Goal: Task Accomplishment & Management: Manage account settings

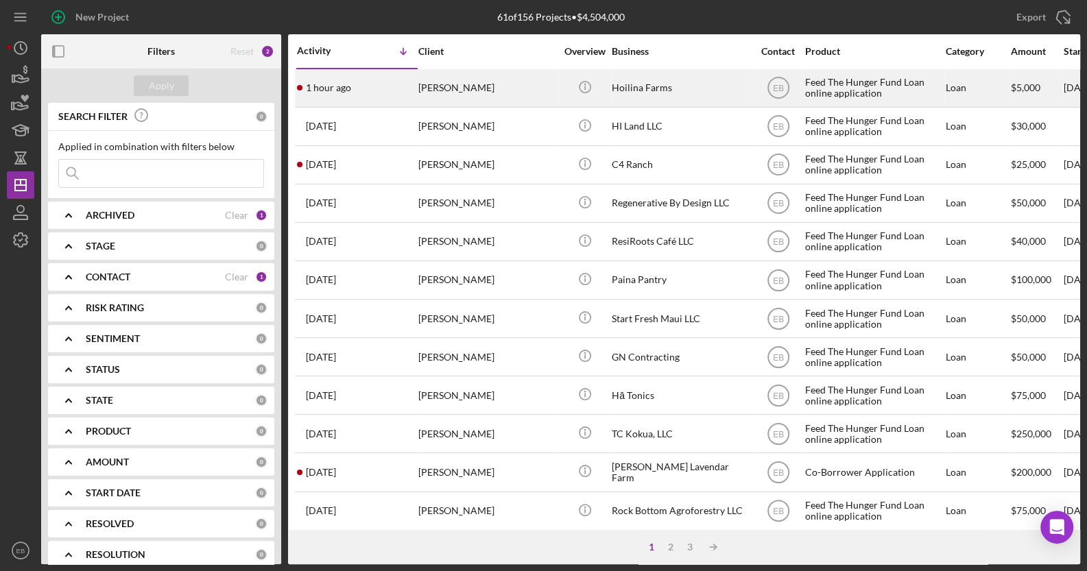
click at [505, 88] on div "[PERSON_NAME]" at bounding box center [486, 88] width 137 height 36
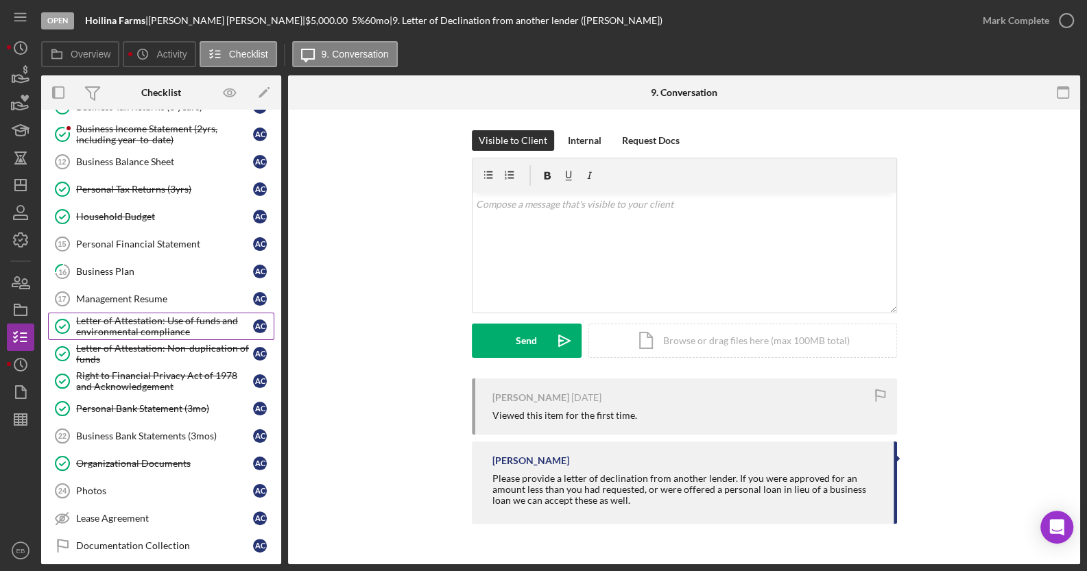
scroll to position [228, 0]
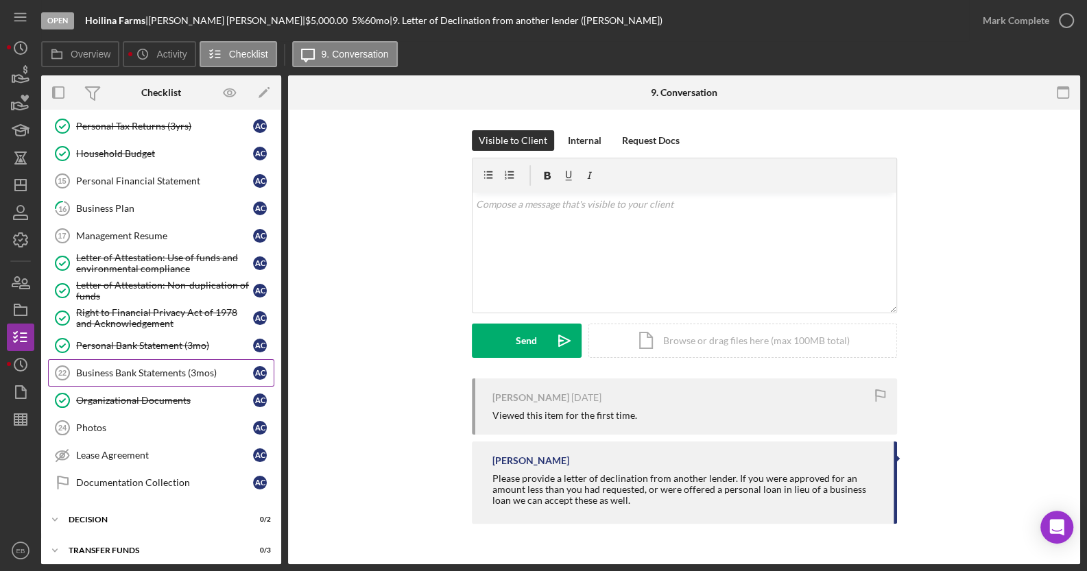
click at [93, 359] on link "Business Bank Statements (3mos) 22 Business Bank Statements (3mos) A C" at bounding box center [161, 372] width 226 height 27
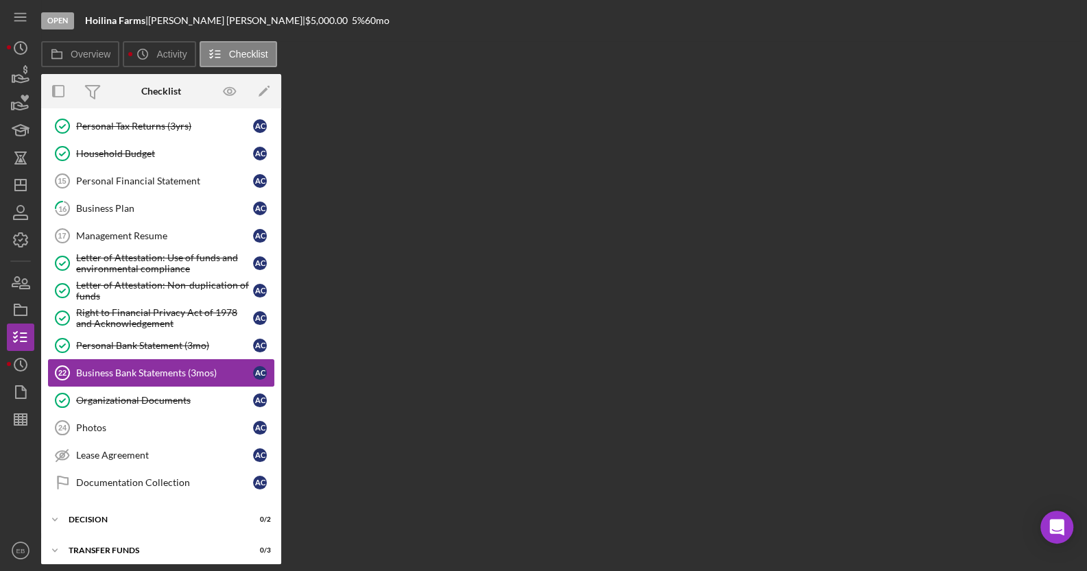
scroll to position [228, 0]
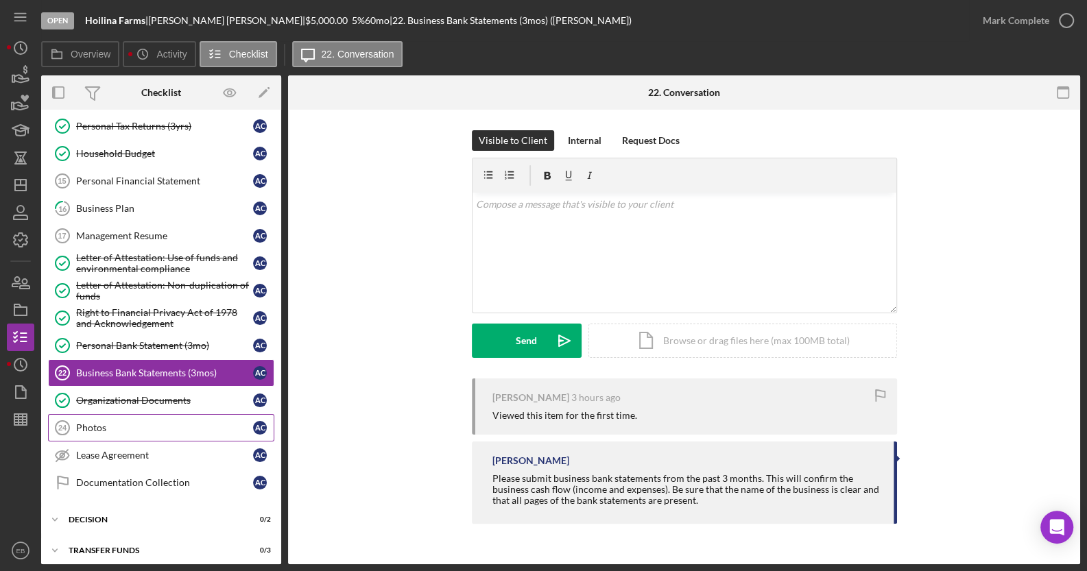
click at [110, 414] on link "Photos 24 Photos A C" at bounding box center [161, 427] width 226 height 27
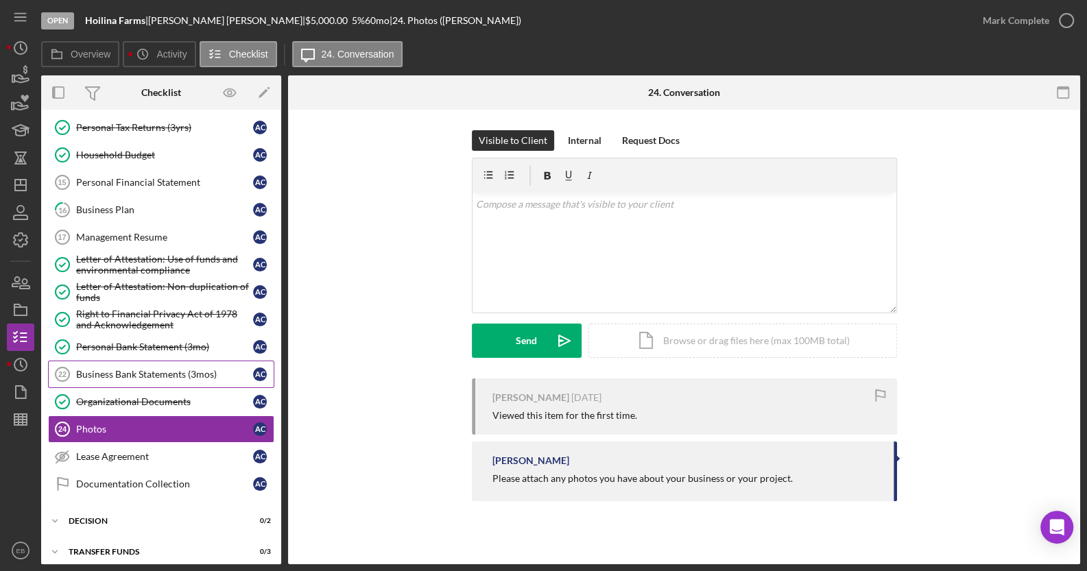
scroll to position [228, 0]
click at [124, 359] on link "Business Bank Statements (3mos) 22 Business Bank Statements (3mos) A C" at bounding box center [161, 372] width 226 height 27
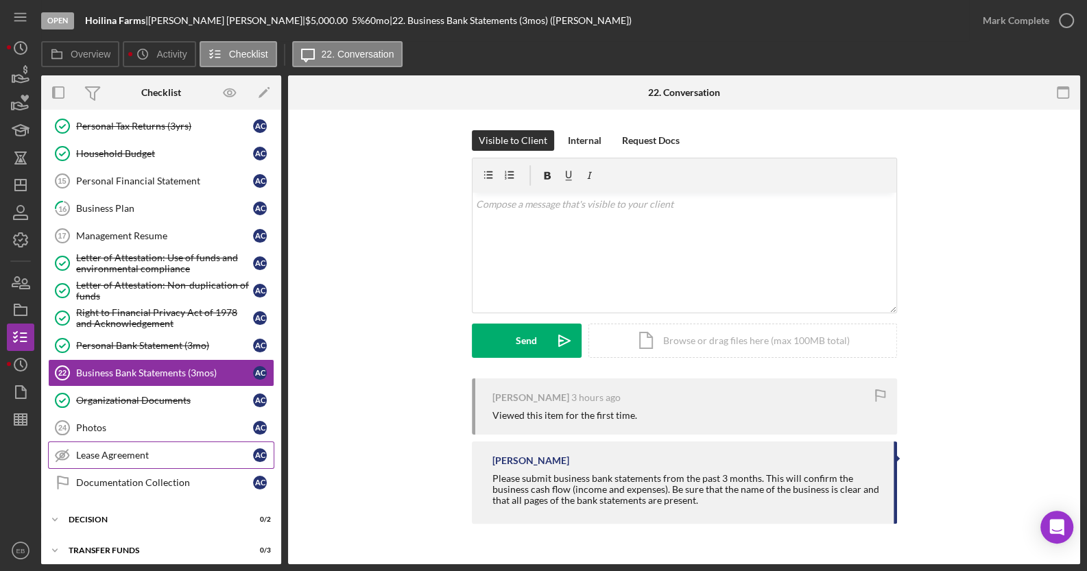
click at [122, 450] on div "Lease Agreement" at bounding box center [164, 455] width 177 height 11
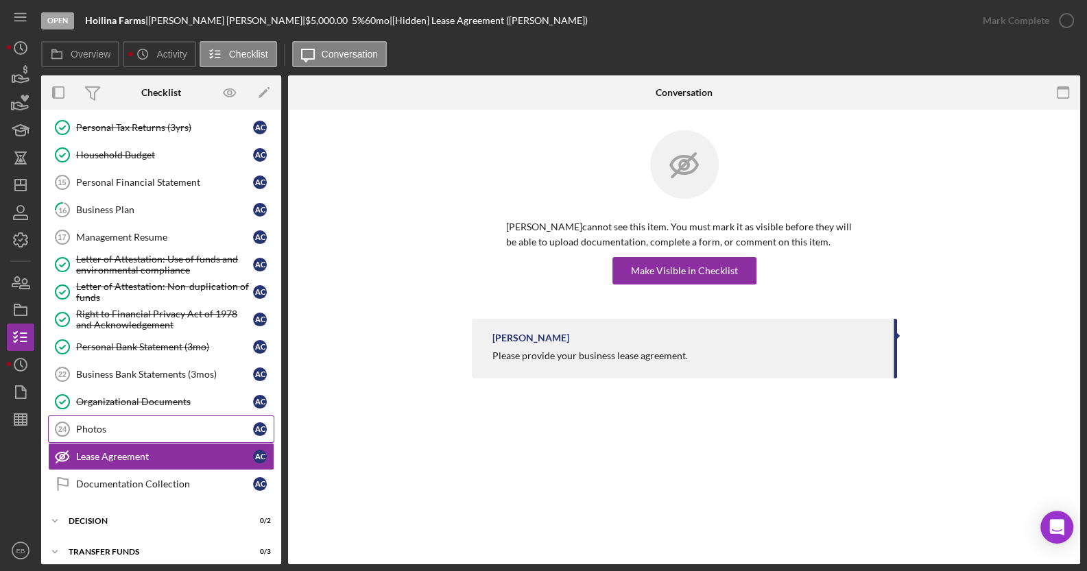
scroll to position [228, 0]
click at [114, 425] on div "Photos" at bounding box center [164, 428] width 177 height 11
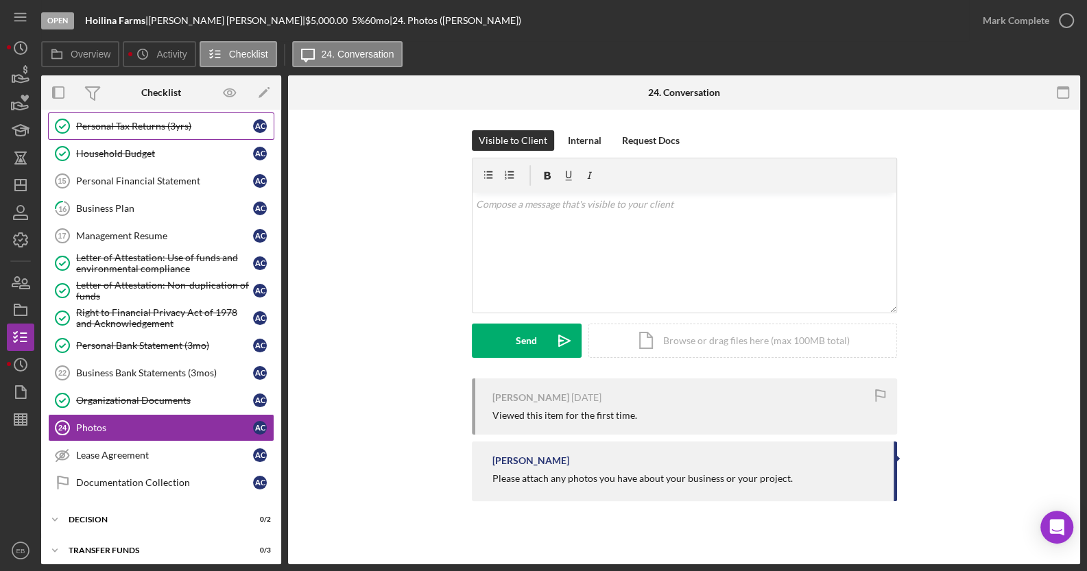
scroll to position [124, 0]
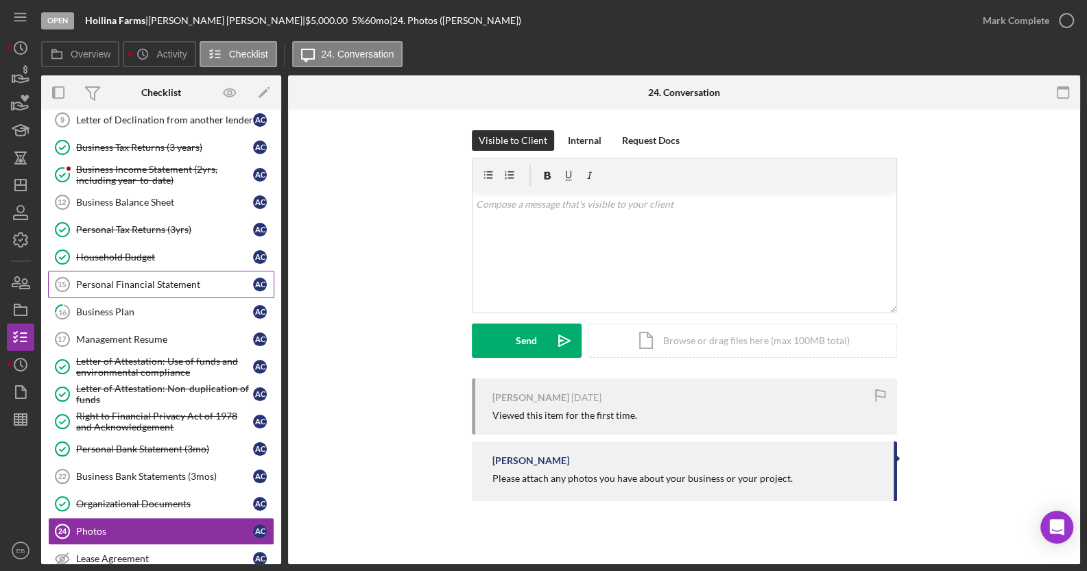
click at [126, 282] on div "Personal Financial Statement" at bounding box center [164, 284] width 177 height 11
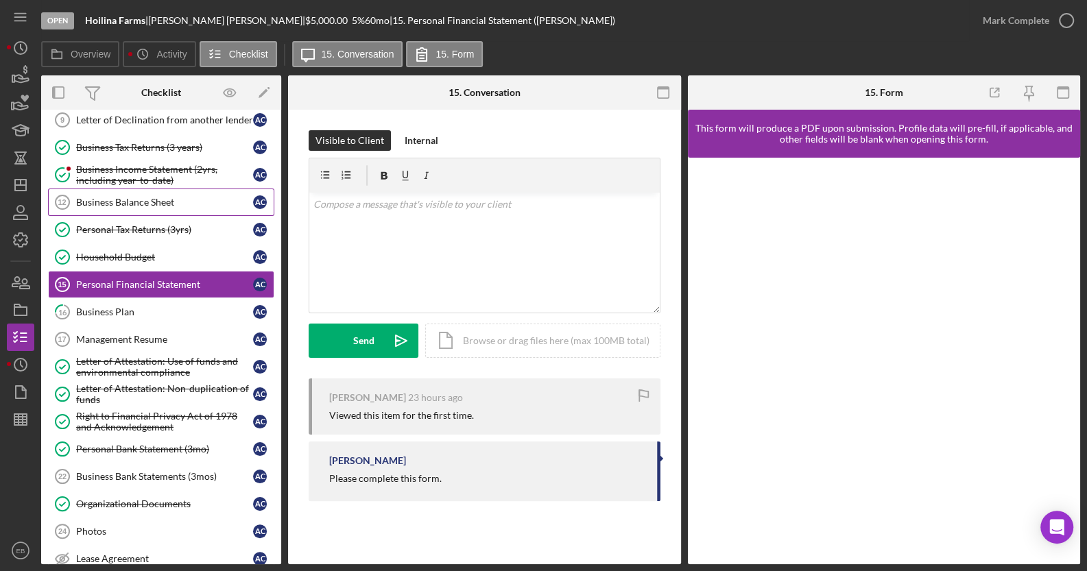
click at [168, 192] on link "Business Balance Sheet 12 Business Balance Sheet A C" at bounding box center [161, 202] width 226 height 27
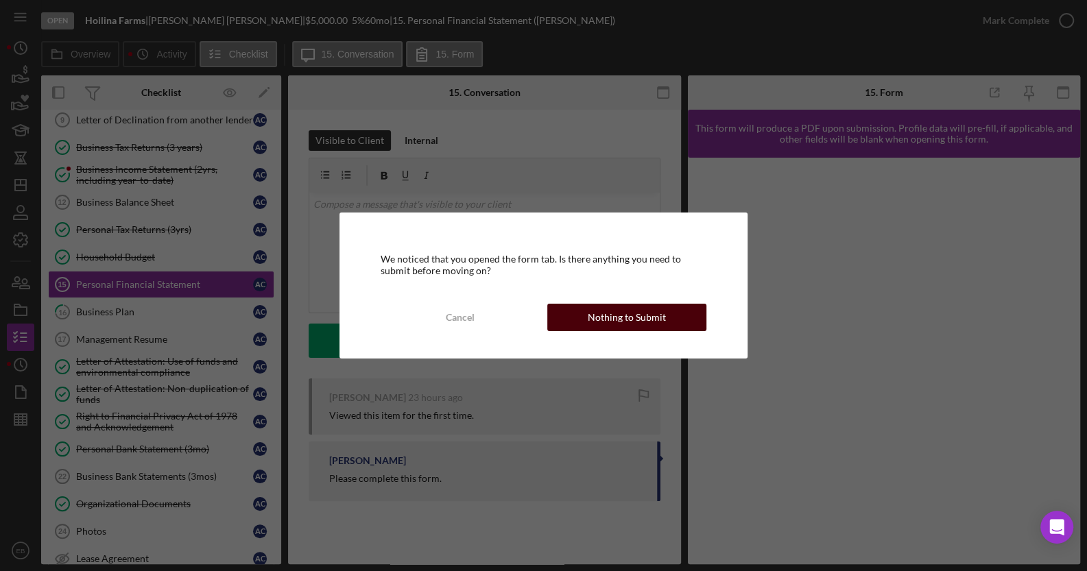
click at [593, 313] on div "Nothing to Submit" at bounding box center [627, 317] width 78 height 27
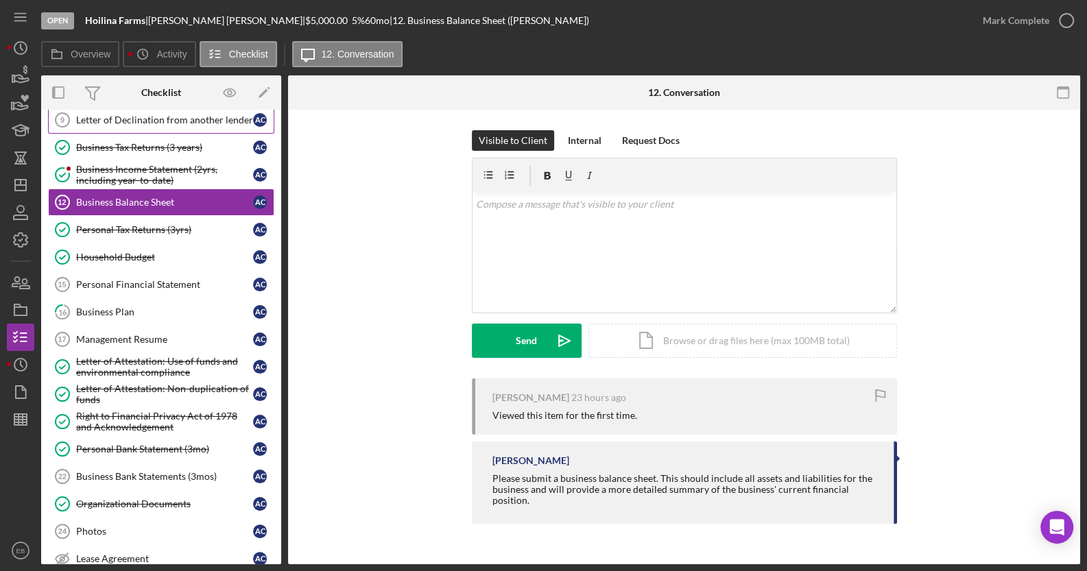
click at [217, 121] on div "Letter of Declination from another lender" at bounding box center [164, 120] width 177 height 11
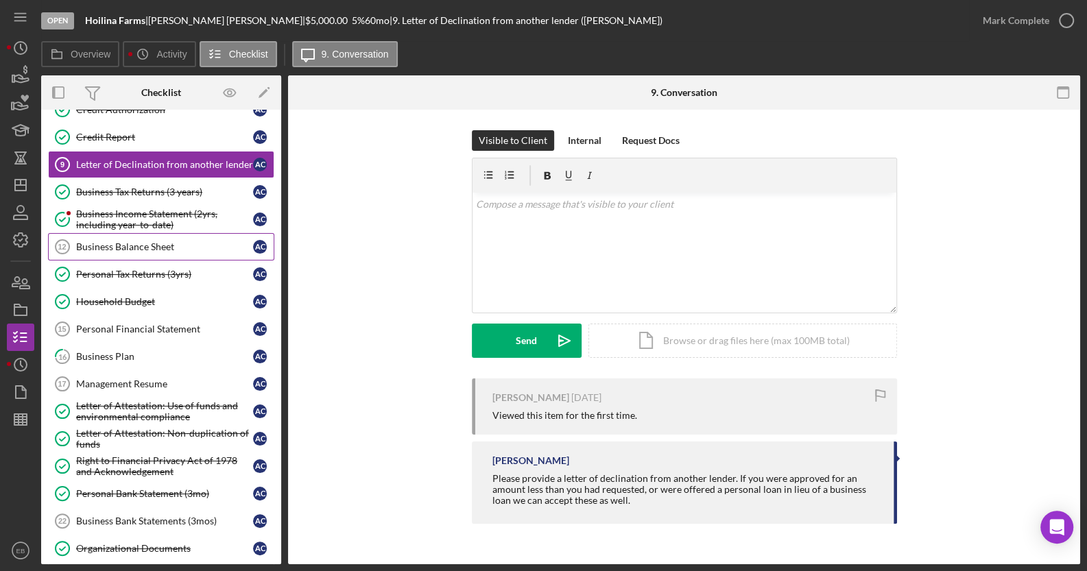
scroll to position [104, 0]
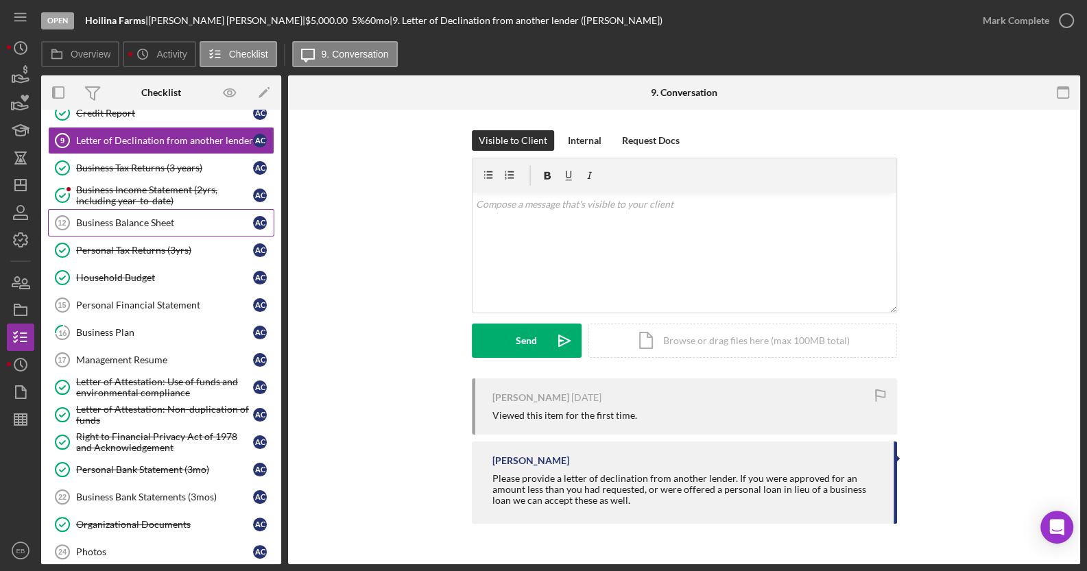
click at [119, 217] on div "Business Balance Sheet" at bounding box center [164, 222] width 177 height 11
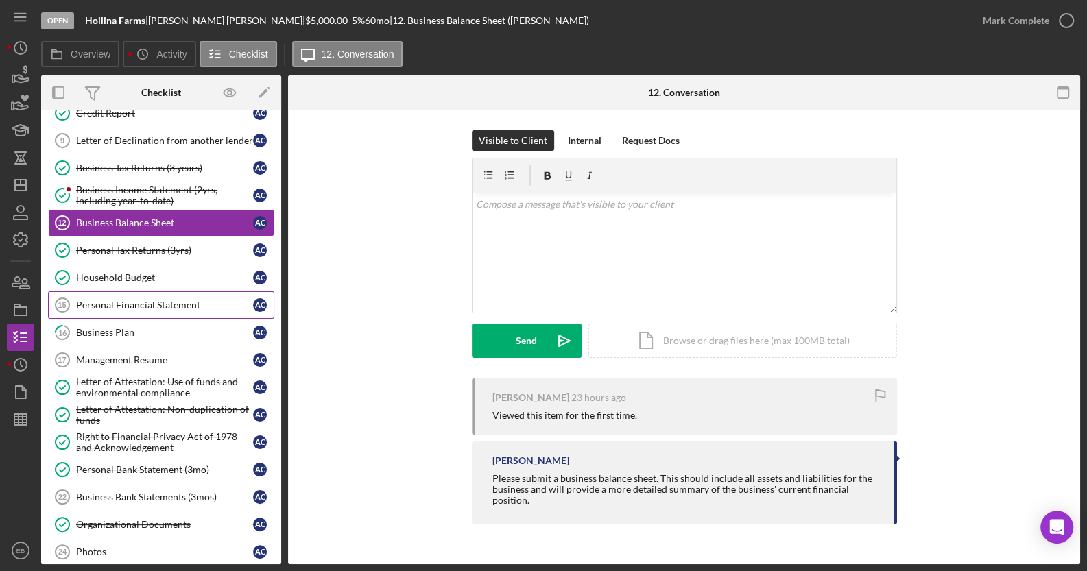
click at [158, 300] on div "Personal Financial Statement" at bounding box center [164, 305] width 177 height 11
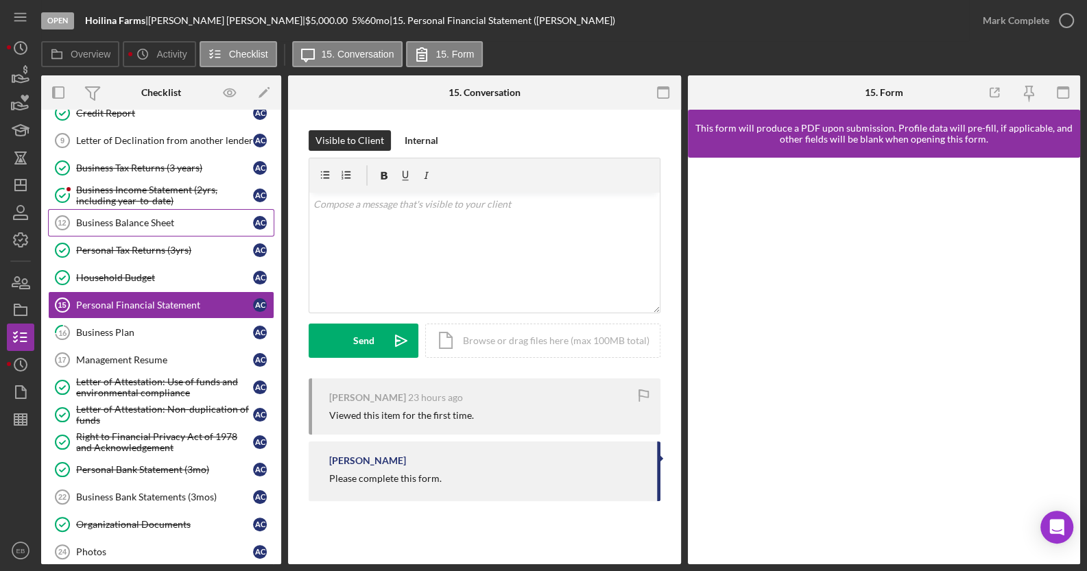
click at [179, 213] on link "Business Balance Sheet 12 Business Balance Sheet A C" at bounding box center [161, 222] width 226 height 27
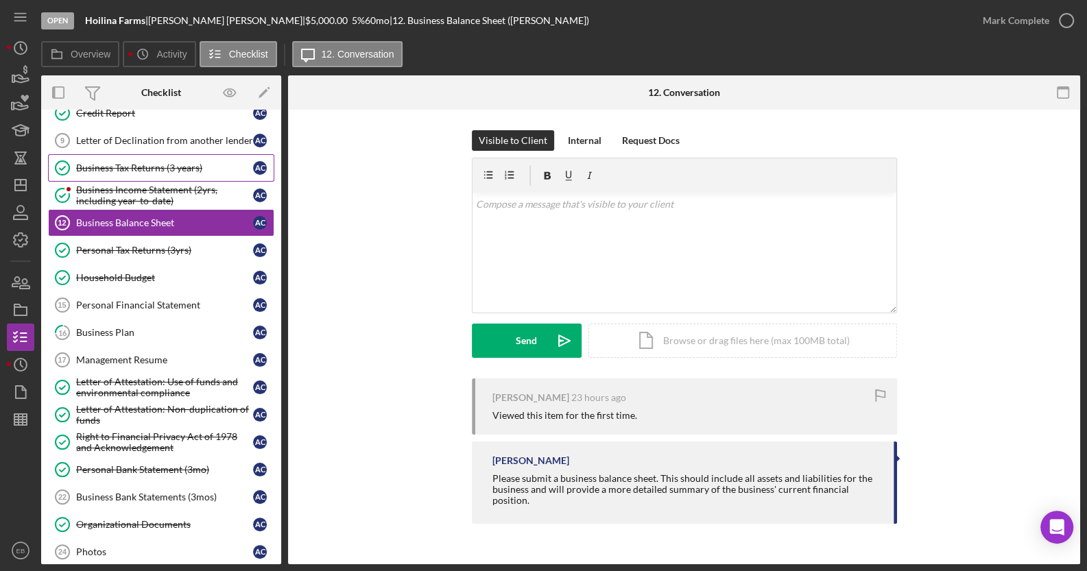
click at [152, 178] on link "Business Tax Returns (3 years) Business Tax Returns (3 years) A C" at bounding box center [161, 167] width 226 height 27
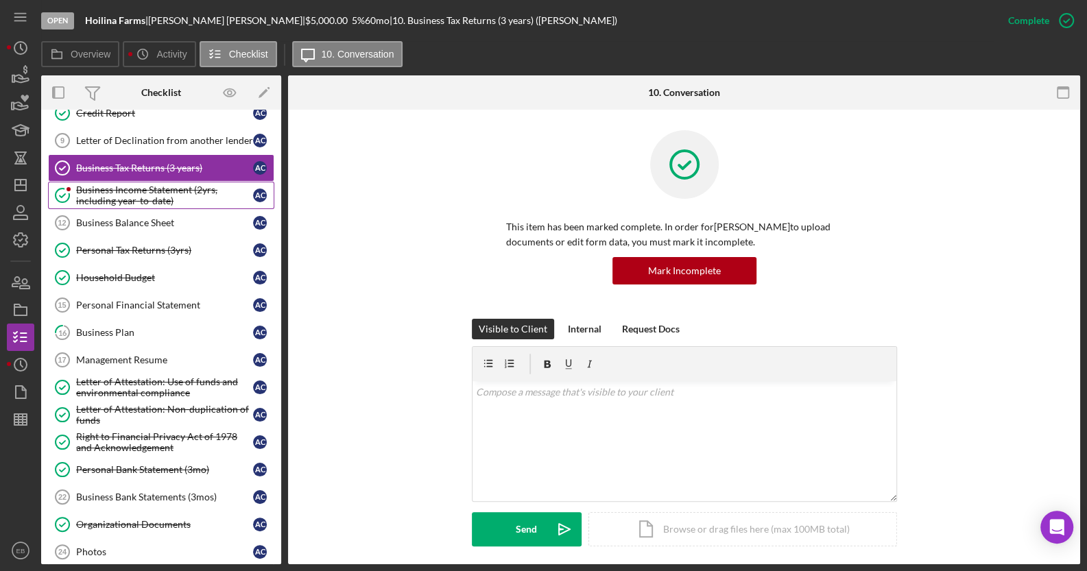
click at [147, 200] on div "Business Income Statement (2yrs, including year-to-date)" at bounding box center [164, 196] width 177 height 22
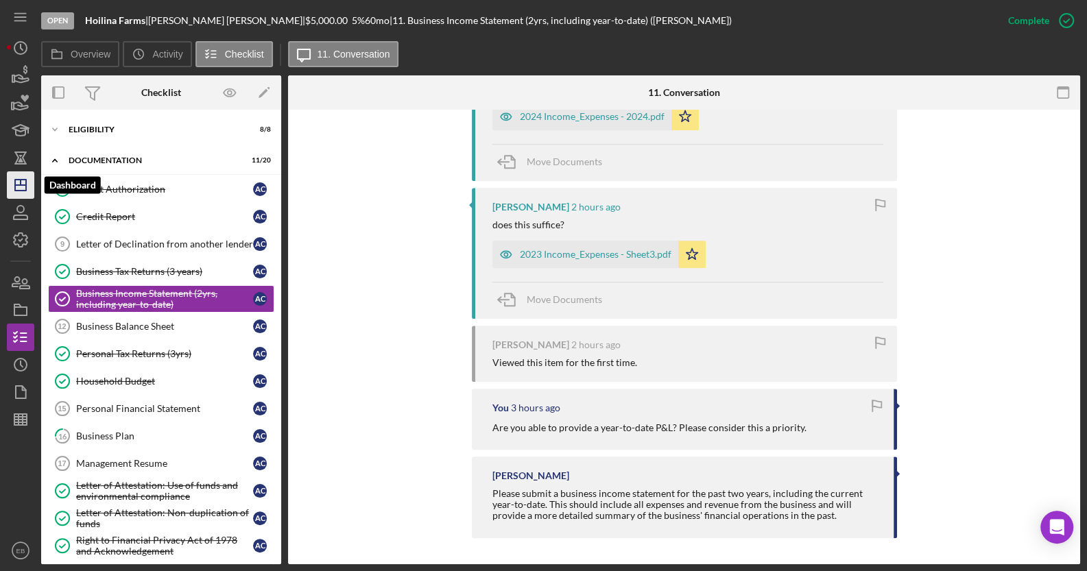
click at [12, 182] on icon "Icon/Dashboard" at bounding box center [20, 185] width 34 height 34
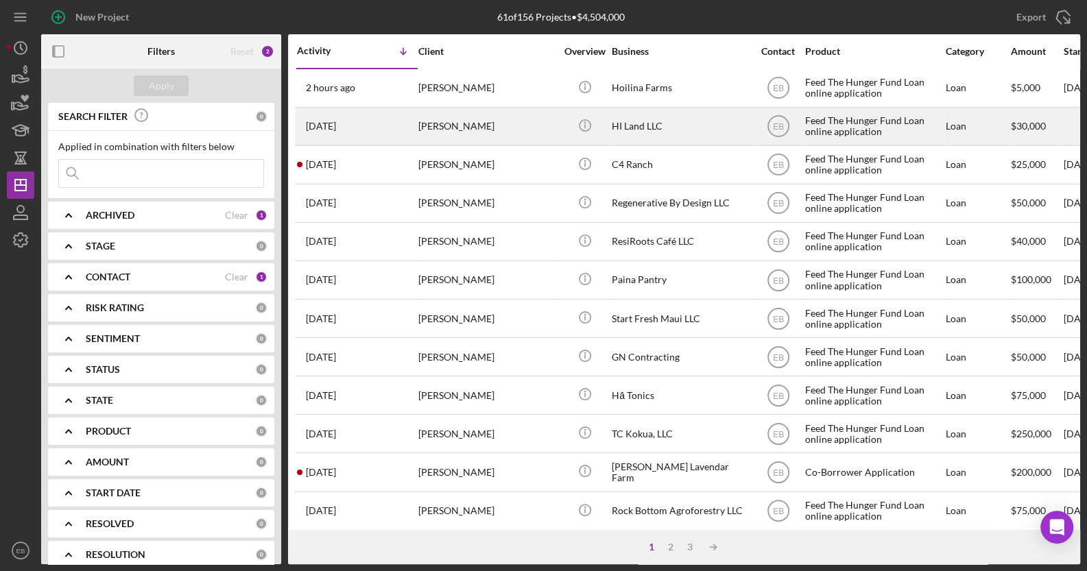
click at [431, 125] on div "[PERSON_NAME]" at bounding box center [486, 126] width 137 height 36
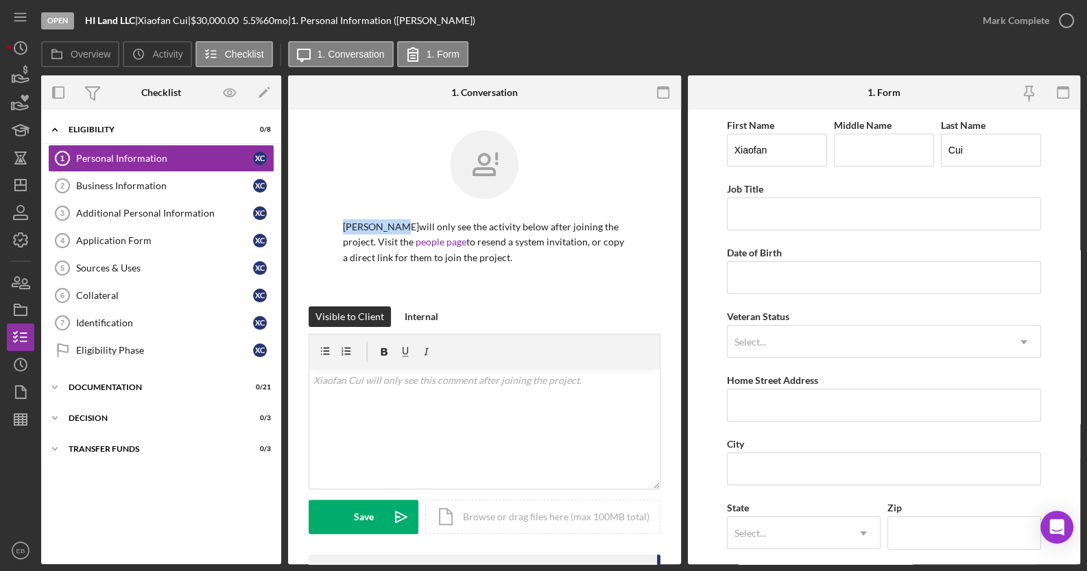
drag, startPoint x: 390, startPoint y: 225, endPoint x: 324, endPoint y: 222, distance: 66.6
click at [324, 222] on div "[PERSON_NAME] will only see the activity below after joining the project. Visit…" at bounding box center [485, 218] width 352 height 176
copy p "[PERSON_NAME]"
click at [365, 231] on p "[PERSON_NAME] will only see the activity below after joining the project. Visit…" at bounding box center [484, 243] width 283 height 46
drag, startPoint x: 364, startPoint y: 228, endPoint x: 530, endPoint y: 226, distance: 166.7
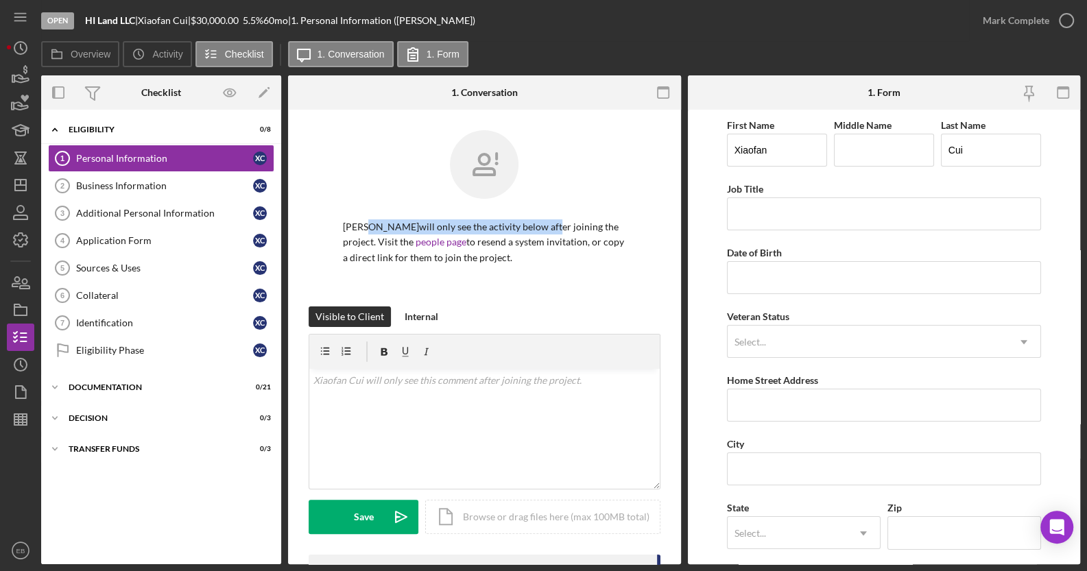
click at [530, 226] on p "[PERSON_NAME] will only see the activity below after joining the project. Visit…" at bounding box center [484, 243] width 283 height 46
